Goal: Task Accomplishment & Management: Manage account settings

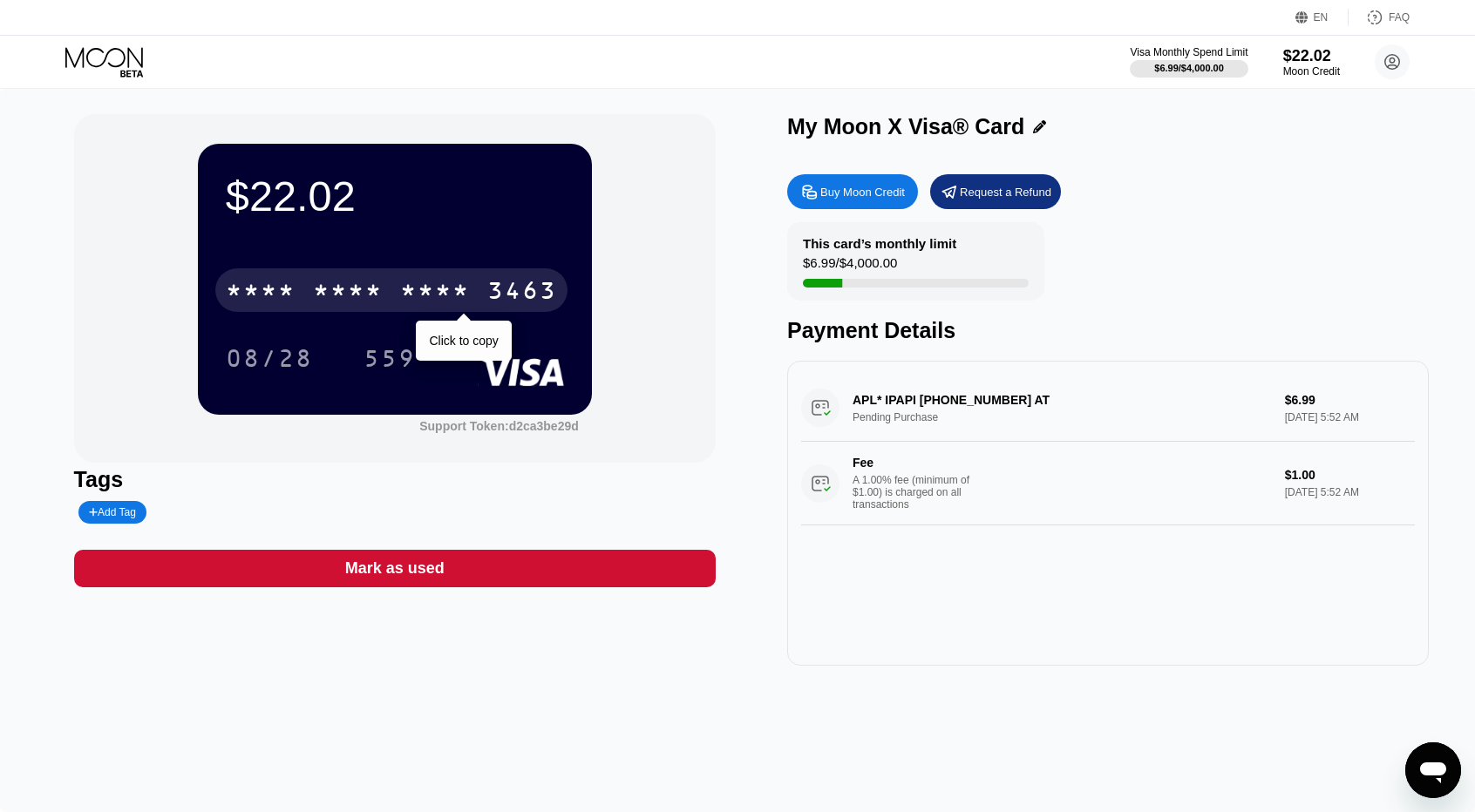
click at [513, 294] on div "3463" at bounding box center [522, 292] width 69 height 28
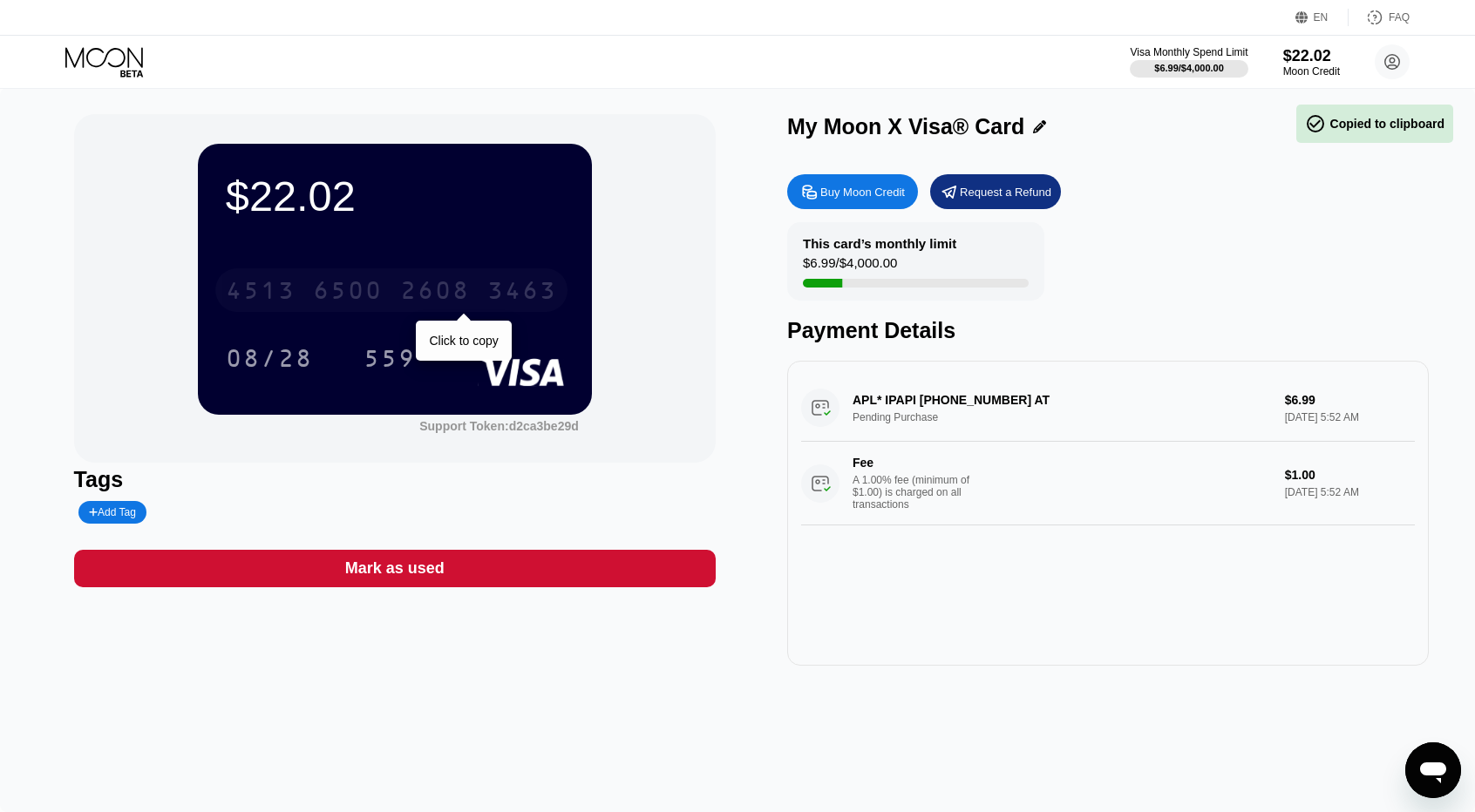
click at [513, 294] on div "3463" at bounding box center [522, 292] width 69 height 28
